Goal: Transaction & Acquisition: Obtain resource

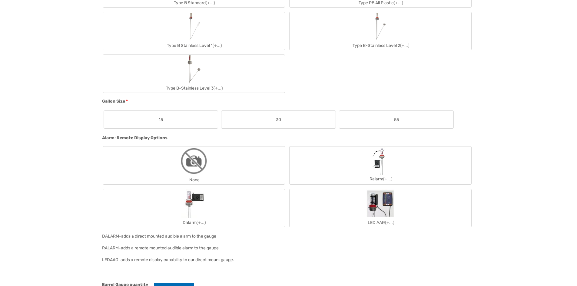
scroll to position [515, 0]
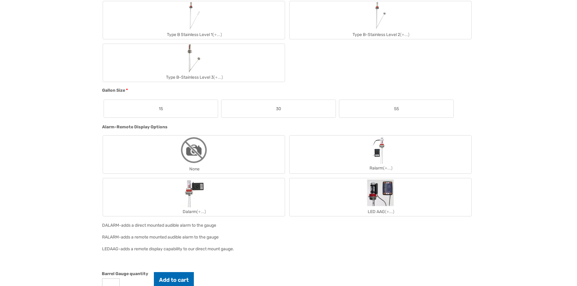
click at [375, 108] on label "55" at bounding box center [396, 109] width 114 height 18
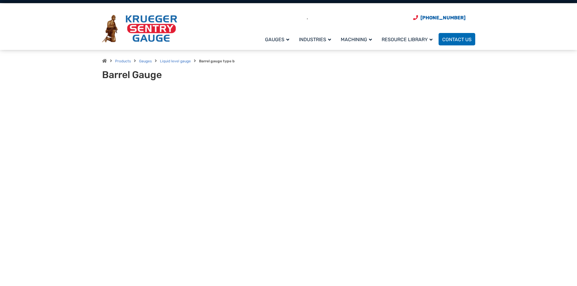
scroll to position [0, 0]
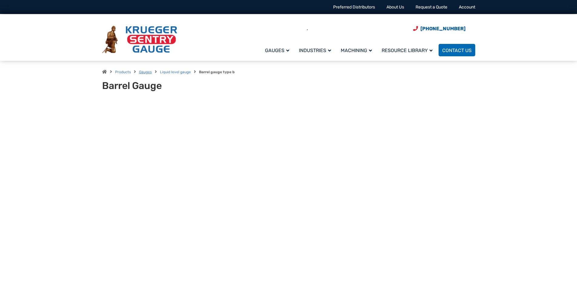
click at [147, 71] on link "Gauges" at bounding box center [145, 72] width 13 height 4
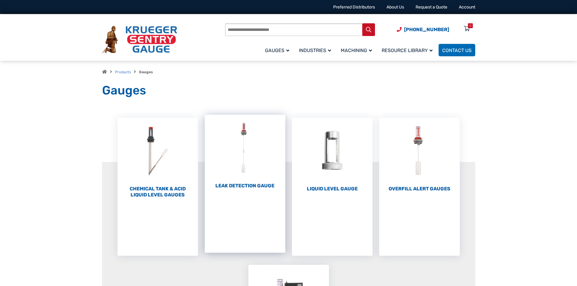
click at [242, 184] on h2 "Leak Detection Gauge (1)" at bounding box center [245, 186] width 81 height 6
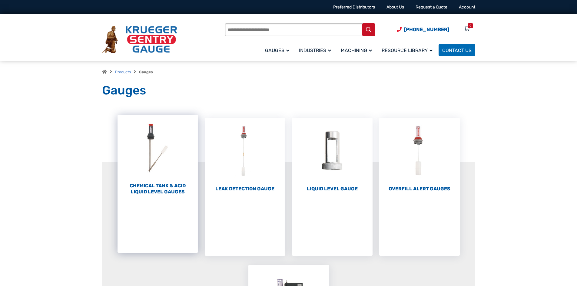
click at [157, 186] on h2 "Chemical Tank & Acid Liquid Level Gauges (3)" at bounding box center [158, 189] width 81 height 12
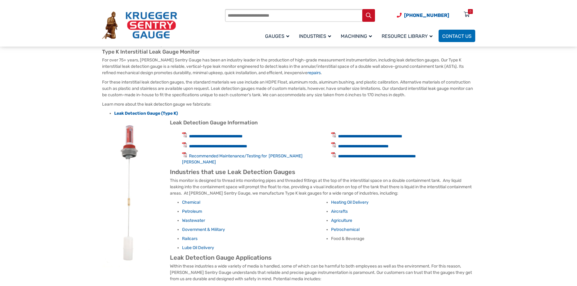
scroll to position [121, 0]
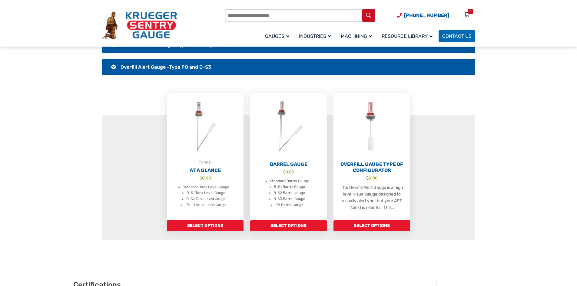
scroll to position [182, 0]
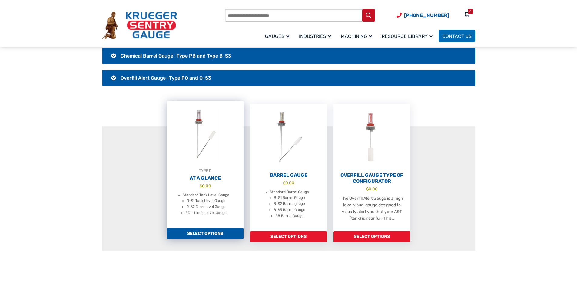
click at [207, 234] on link "Select options" at bounding box center [205, 233] width 77 height 11
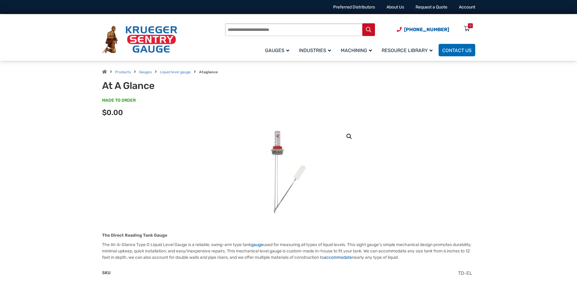
click at [348, 134] on link "🔍" at bounding box center [349, 136] width 11 height 11
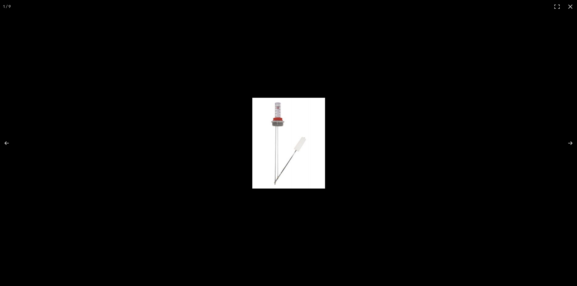
click at [278, 114] on img "Full screen image" at bounding box center [288, 143] width 73 height 91
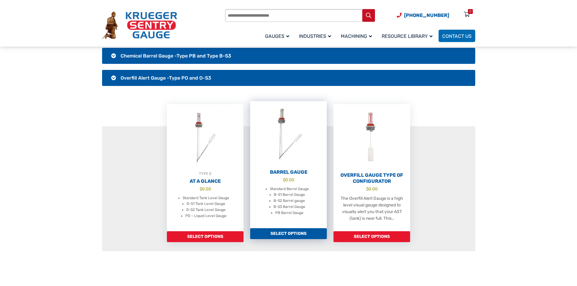
click at [290, 169] on h2 "Barrel Gauge" at bounding box center [288, 172] width 77 height 6
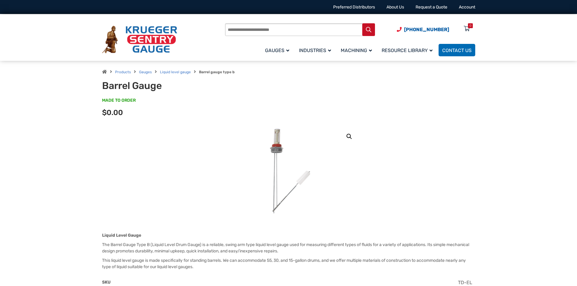
click at [285, 138] on img at bounding box center [288, 171] width 91 height 91
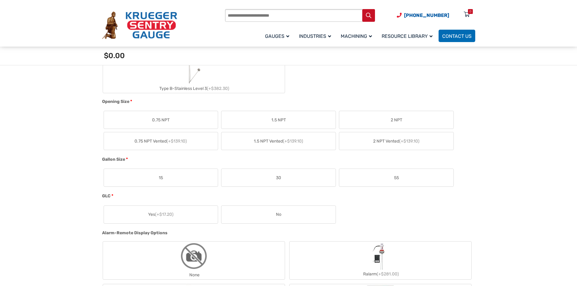
scroll to position [363, 0]
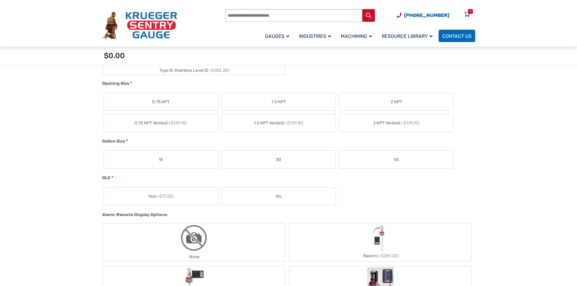
click at [397, 160] on span "55" at bounding box center [396, 160] width 5 height 6
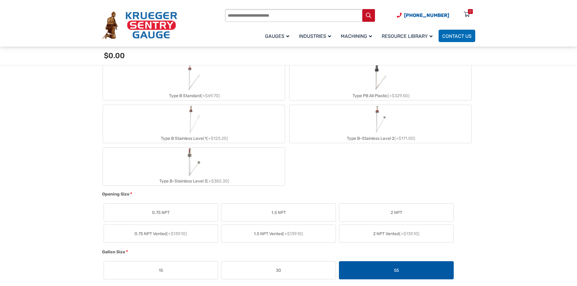
scroll to position [303, 0]
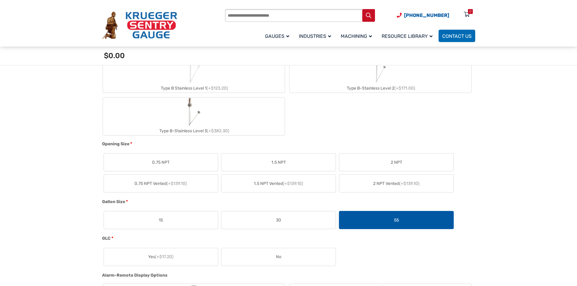
click at [166, 159] on span "0.75 NPT" at bounding box center [161, 162] width 18 height 6
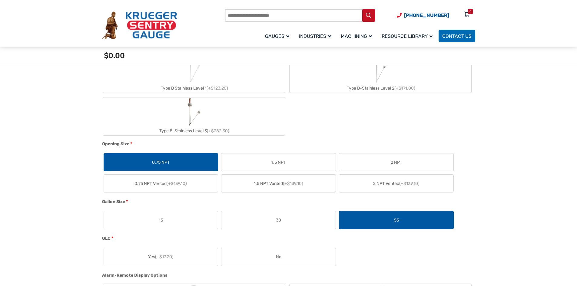
click at [152, 161] on span "0.75 NPT" at bounding box center [161, 162] width 18 height 6
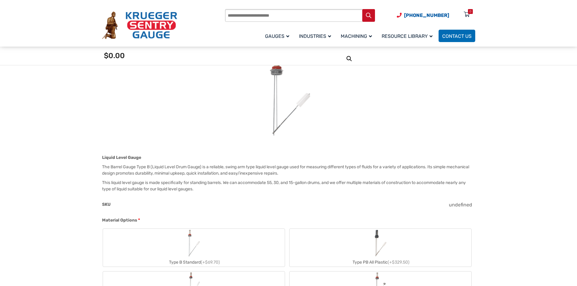
scroll to position [151, 0]
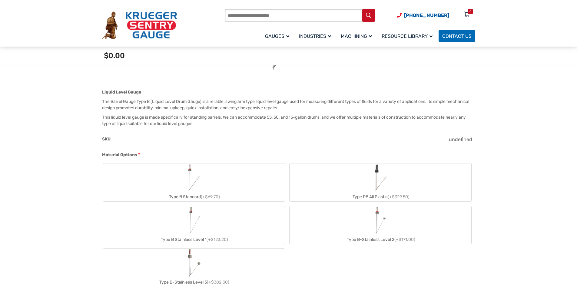
click at [212, 178] on label "Type B Standard (+$69.70)" at bounding box center [194, 183] width 182 height 38
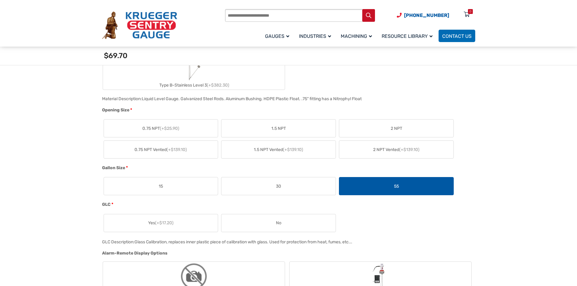
scroll to position [363, 0]
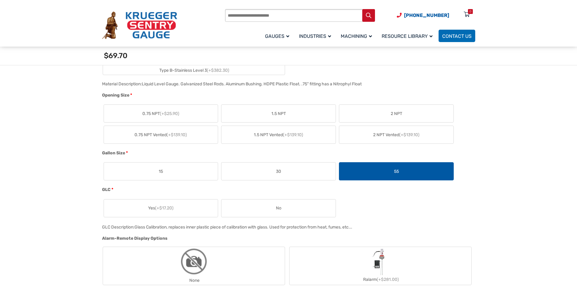
click at [177, 112] on span "(+$25.90)" at bounding box center [169, 113] width 19 height 5
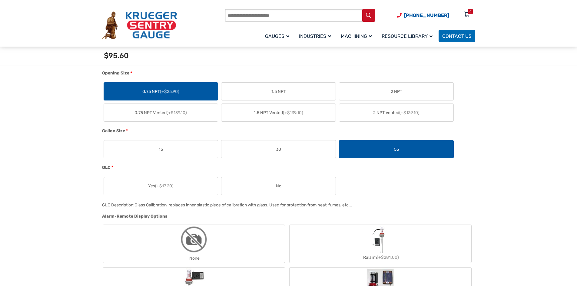
scroll to position [394, 0]
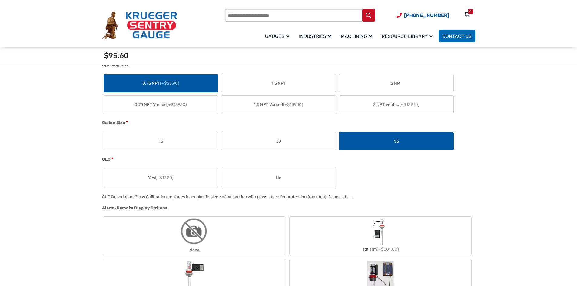
click at [280, 180] on span "No" at bounding box center [278, 178] width 5 height 6
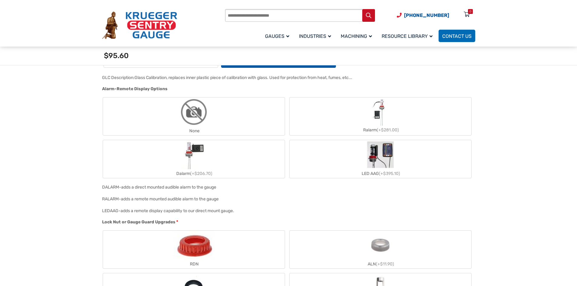
scroll to position [485, 0]
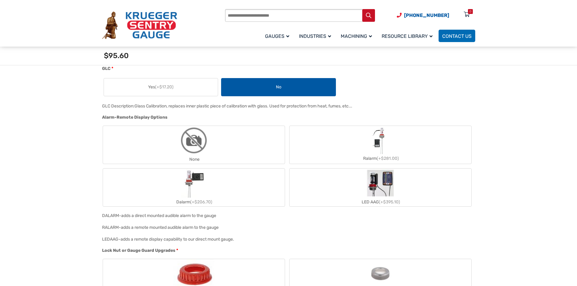
click at [358, 191] on label "LED AAG (+$395.10)" at bounding box center [381, 188] width 182 height 38
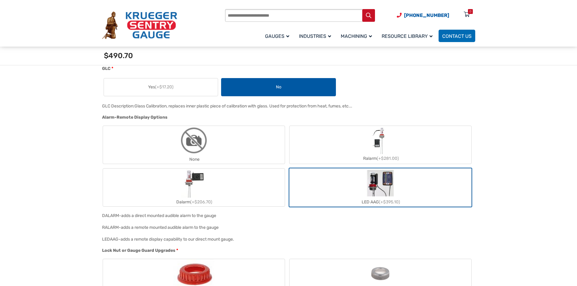
click at [383, 190] on img "LED AAG" at bounding box center [380, 183] width 29 height 29
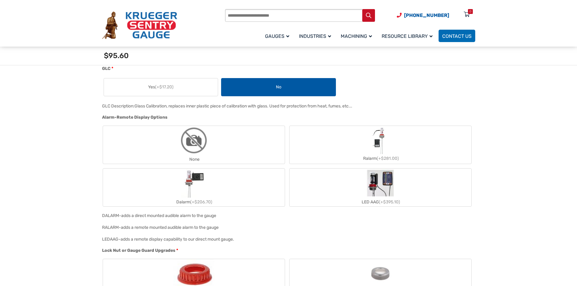
click at [376, 196] on img "LED AAG" at bounding box center [380, 183] width 29 height 29
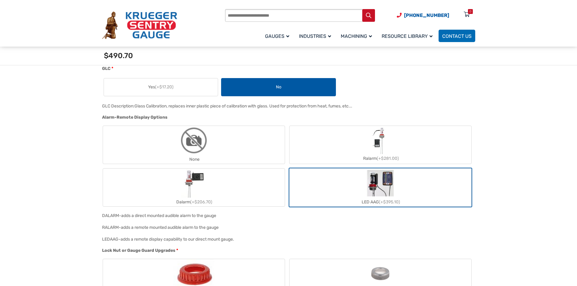
click at [368, 202] on div "LED AAG (+$395.10)" at bounding box center [381, 202] width 182 height 9
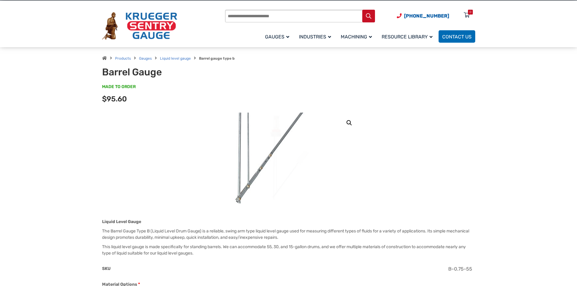
scroll to position [0, 0]
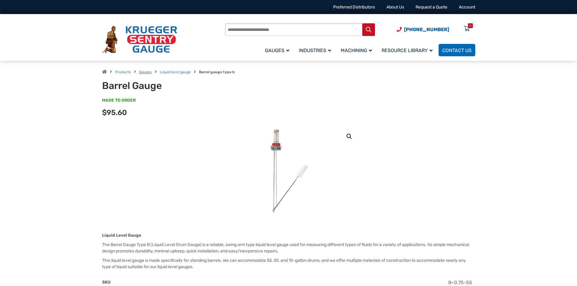
click at [148, 71] on link "Gauges" at bounding box center [145, 72] width 13 height 4
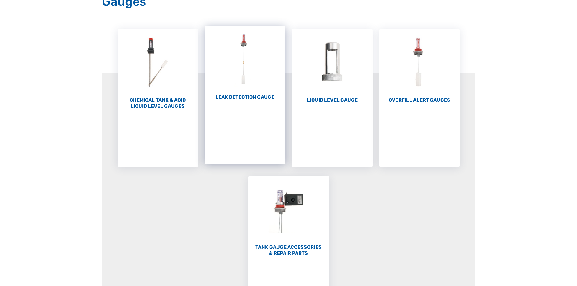
scroll to position [121, 0]
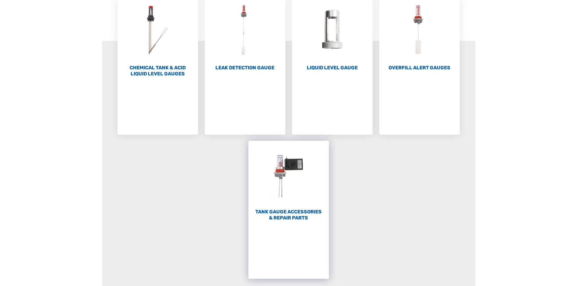
click at [299, 210] on h2 "Tank Gauge Accessories & Repair Parts (59)" at bounding box center [288, 215] width 81 height 12
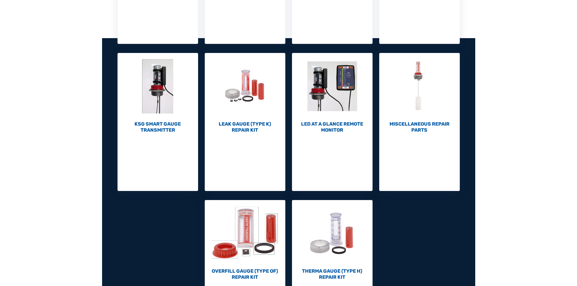
scroll to position [212, 0]
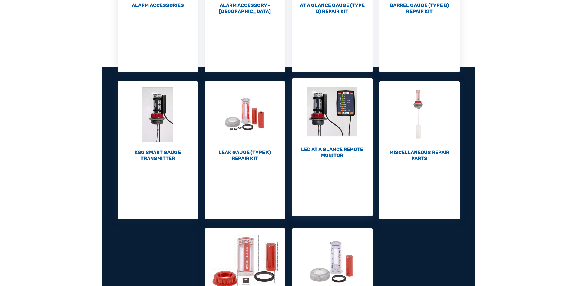
click at [343, 149] on h2 "LED At A Glance Remote Monitor (1)" at bounding box center [332, 153] width 81 height 12
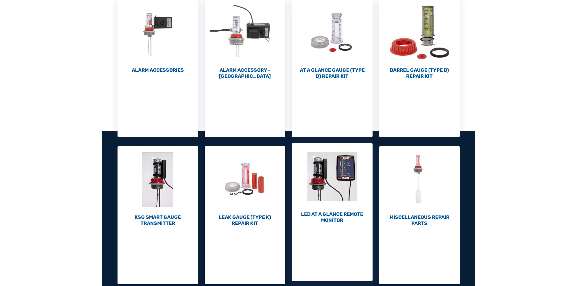
scroll to position [151, 0]
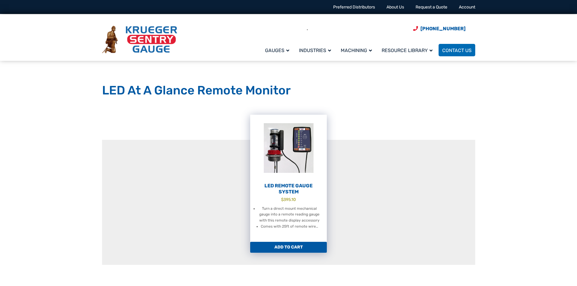
click at [287, 184] on h2 "LED Remote Gauge System" at bounding box center [288, 189] width 77 height 12
click at [293, 188] on h2 "LED Remote Gauge System" at bounding box center [288, 189] width 77 height 12
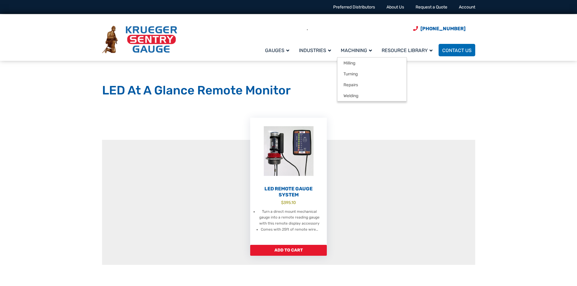
click at [361, 49] on span "Machining" at bounding box center [356, 51] width 31 height 6
click at [364, 50] on span "Machining" at bounding box center [356, 51] width 31 height 6
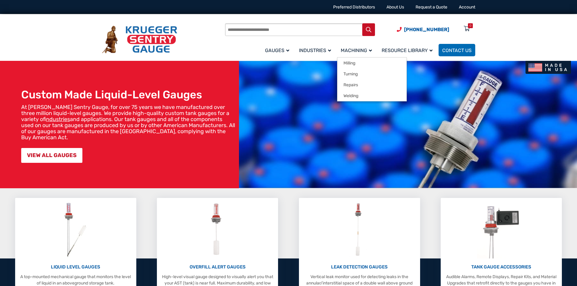
click at [350, 49] on span "Machining" at bounding box center [356, 51] width 31 height 6
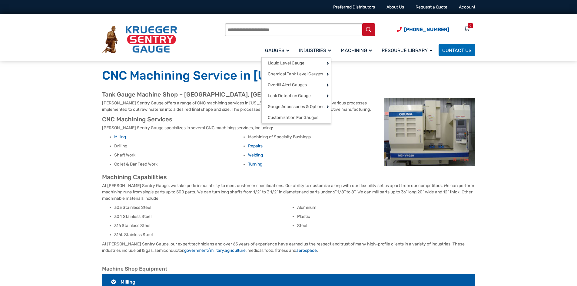
click at [277, 50] on span "Gauges" at bounding box center [277, 51] width 24 height 6
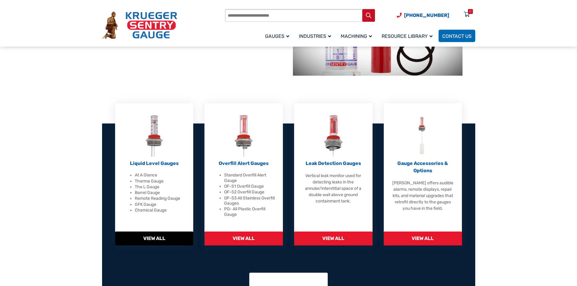
scroll to position [121, 0]
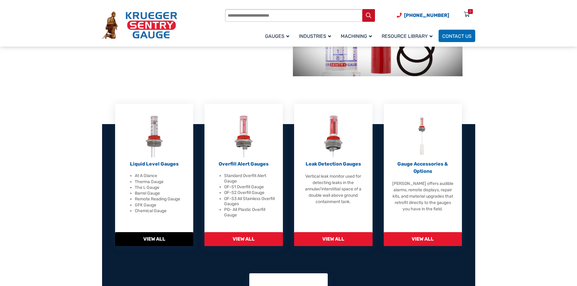
click at [151, 237] on span "View All" at bounding box center [154, 239] width 78 height 14
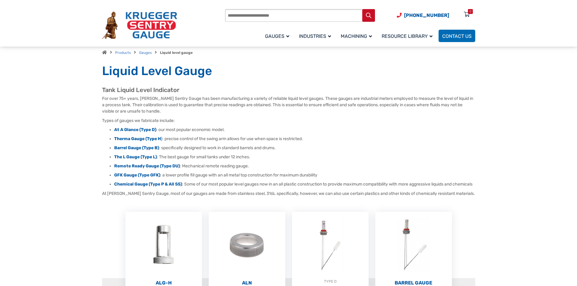
scroll to position [30, 0]
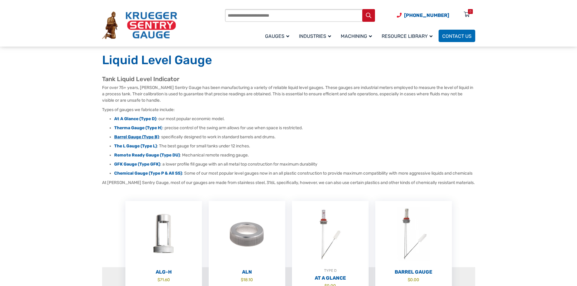
click at [127, 138] on strong "Barrel Gauge (Type B)" at bounding box center [136, 136] width 45 height 5
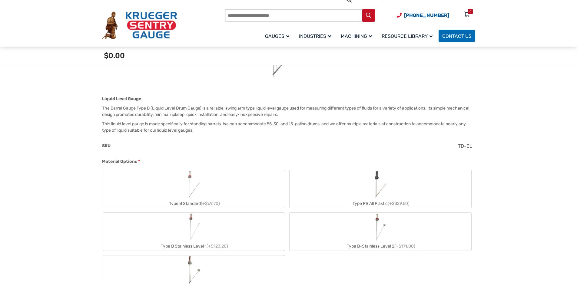
scroll to position [182, 0]
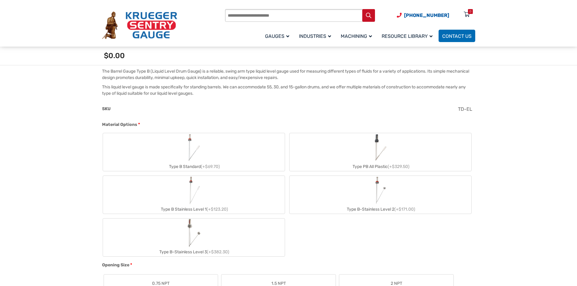
click at [202, 149] on img "Type B Standard" at bounding box center [193, 147] width 17 height 29
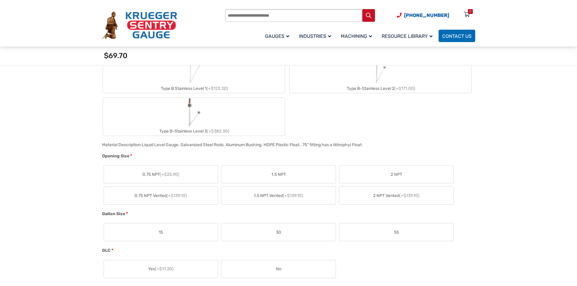
scroll to position [303, 0]
click at [142, 173] on label "0.75 NPT (+$25.90)" at bounding box center [161, 174] width 114 height 18
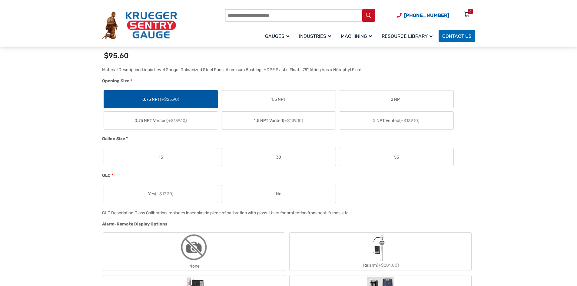
scroll to position [394, 0]
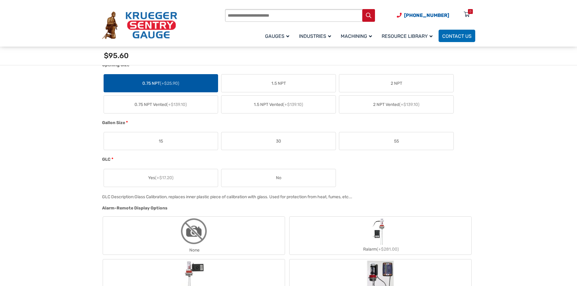
click at [398, 139] on span "55" at bounding box center [396, 141] width 5 height 6
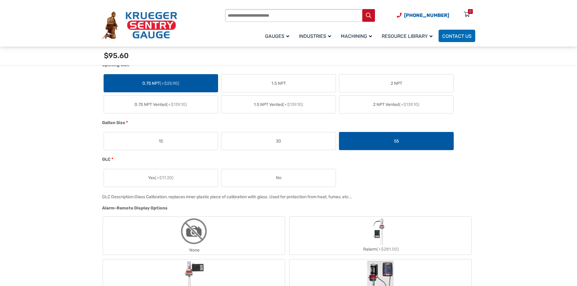
click at [270, 177] on label "No" at bounding box center [278, 178] width 114 height 18
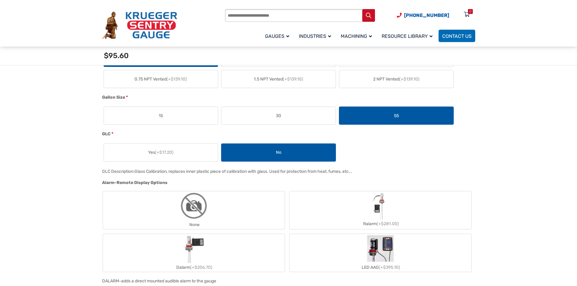
scroll to position [485, 0]
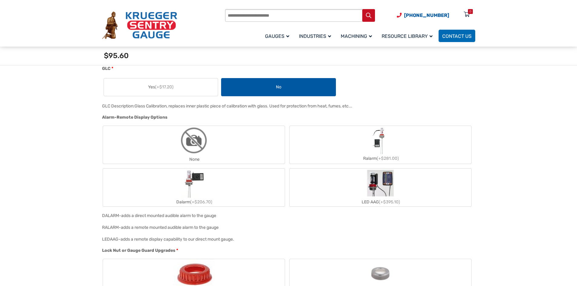
click at [198, 143] on img "None" at bounding box center [193, 140] width 29 height 29
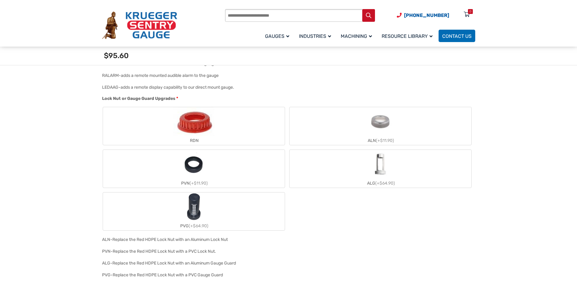
scroll to position [636, 0]
click at [232, 118] on label "RDN" at bounding box center [194, 127] width 182 height 38
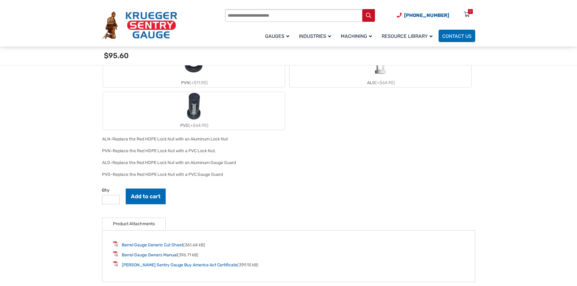
scroll to position [787, 0]
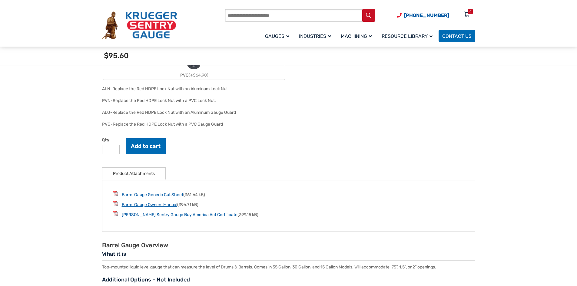
click at [138, 204] on link "Barrel Gauge Owners Manual" at bounding box center [149, 204] width 55 height 5
click at [144, 195] on link "Barrel Gauge Generic Cut Sheet" at bounding box center [152, 194] width 61 height 5
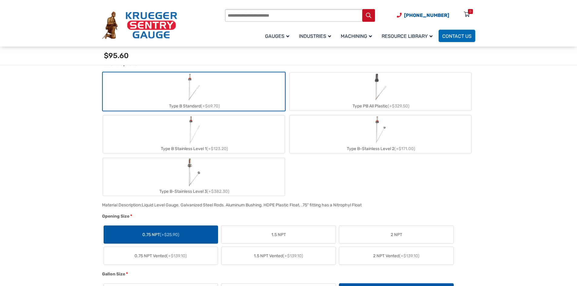
scroll to position [212, 0]
